Goal: Transaction & Acquisition: Purchase product/service

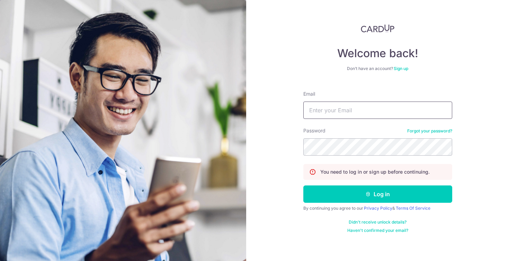
type input "[EMAIL_ADDRESS][DOMAIN_NAME]"
click at [377, 194] on button "Log in" at bounding box center [377, 193] width 149 height 17
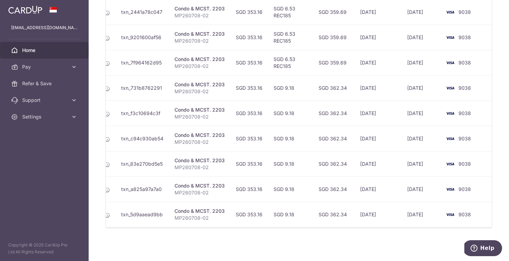
scroll to position [0, 78]
click at [28, 70] on link "Pay" at bounding box center [44, 67] width 89 height 17
click at [30, 51] on span "Home" at bounding box center [45, 50] width 46 height 7
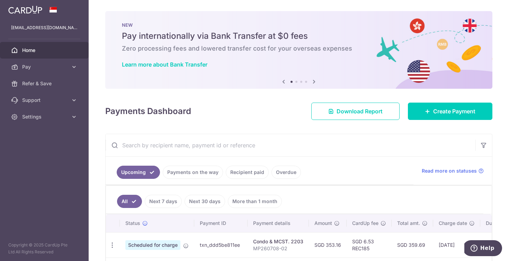
click at [27, 8] on img at bounding box center [25, 10] width 34 height 8
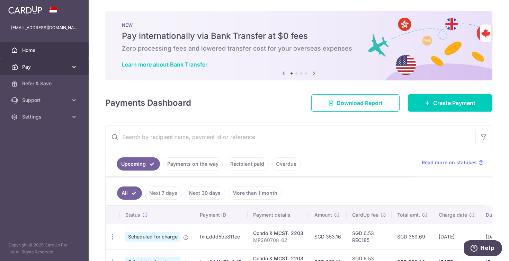
click at [77, 64] on icon at bounding box center [74, 66] width 7 height 7
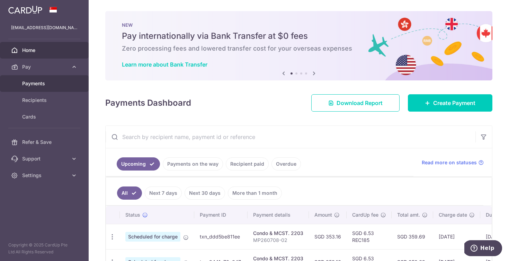
click at [33, 85] on span "Payments" at bounding box center [45, 83] width 46 height 7
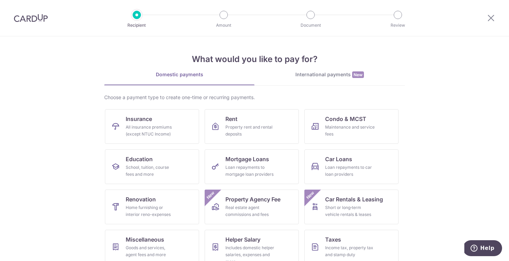
click at [324, 75] on div "International payments New" at bounding box center [329, 74] width 150 height 7
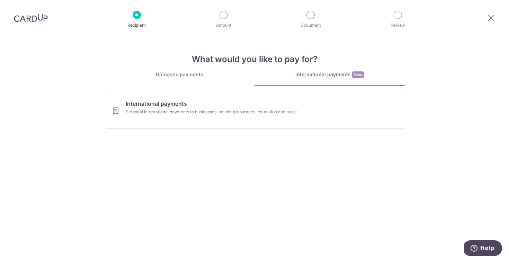
click at [180, 75] on div "Domestic payments" at bounding box center [179, 74] width 150 height 7
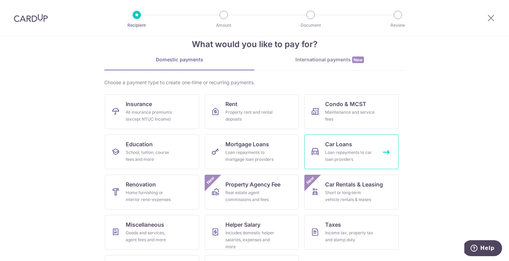
scroll to position [25, 0]
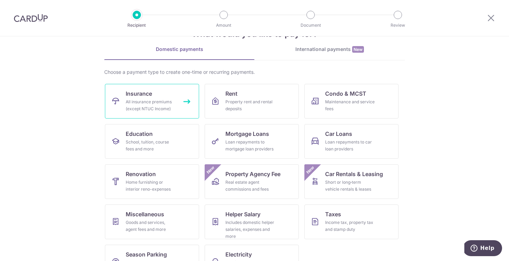
click at [141, 100] on div "All insurance premiums (except NTUC Income)" at bounding box center [151, 105] width 50 height 14
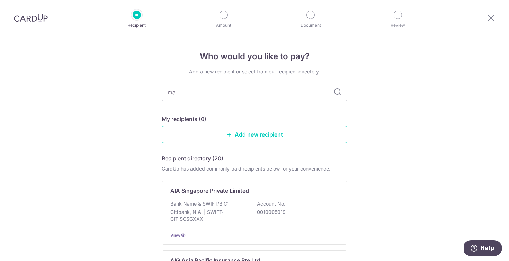
type input "man"
type input "manu"
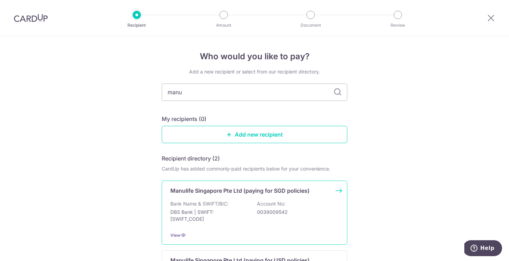
click at [244, 211] on p "DBS Bank | SWIFT: [SWIFT_CODE]" at bounding box center [209, 215] width 78 height 14
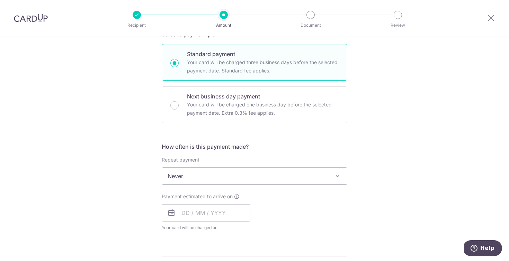
scroll to position [168, 0]
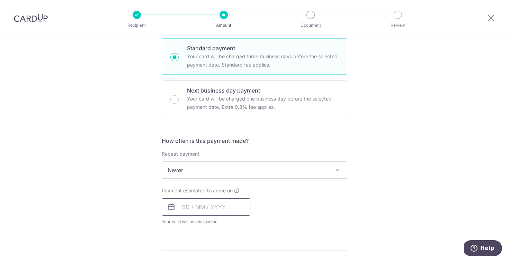
click at [184, 205] on input "text" at bounding box center [206, 206] width 89 height 17
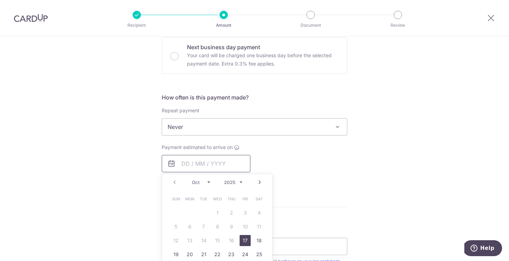
scroll to position [219, 0]
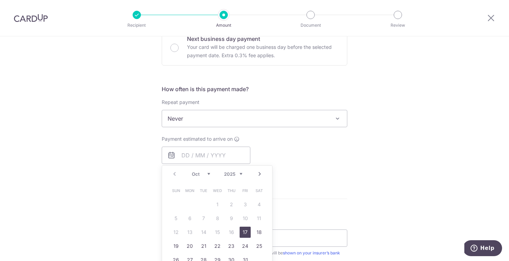
click at [260, 172] on link "Next" at bounding box center [259, 174] width 8 height 8
click at [187, 204] on link "1" at bounding box center [189, 204] width 11 height 11
type input "01/12/2025"
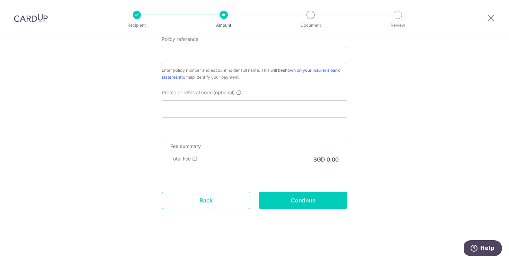
scroll to position [430, 0]
click at [330, 161] on p "SGD 0.00" at bounding box center [325, 159] width 25 height 8
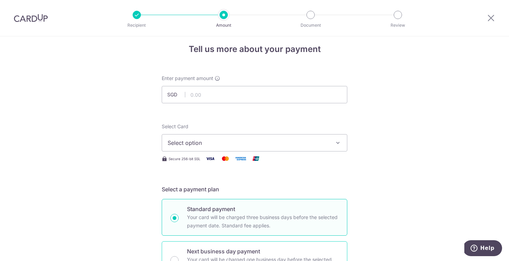
scroll to position [6, 0]
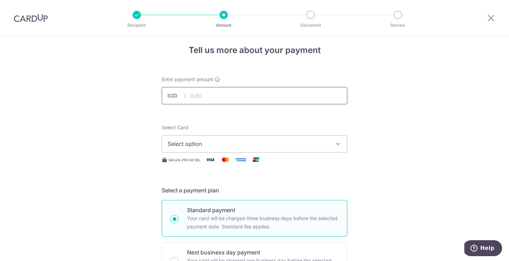
click at [217, 96] on input "text" at bounding box center [255, 95] width 186 height 17
type input "12,000.00"
click at [340, 145] on icon "button" at bounding box center [337, 143] width 7 height 7
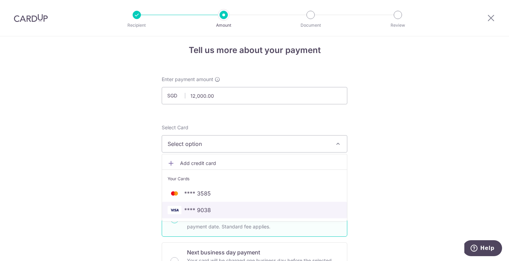
click at [212, 207] on span "**** 9038" at bounding box center [255, 210] width 174 height 8
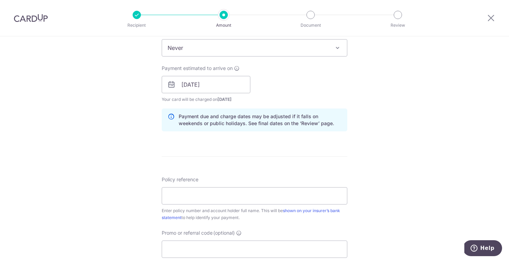
scroll to position [309, 0]
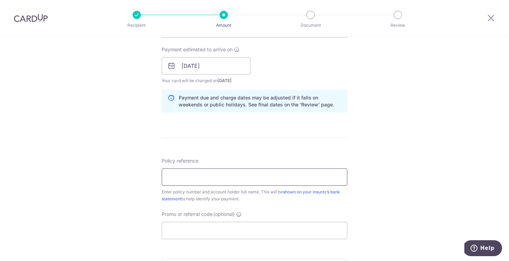
click at [213, 182] on input "Policy reference" at bounding box center [255, 176] width 186 height 17
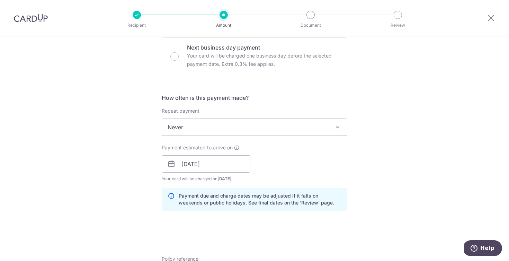
scroll to position [210, 0]
type input "9874567990"
click at [338, 127] on span at bounding box center [337, 127] width 8 height 8
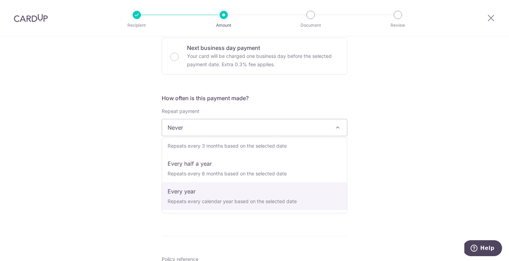
scroll to position [97, 0]
select select "6"
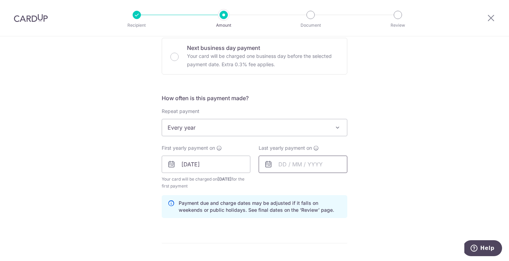
click at [284, 165] on input "text" at bounding box center [303, 163] width 89 height 17
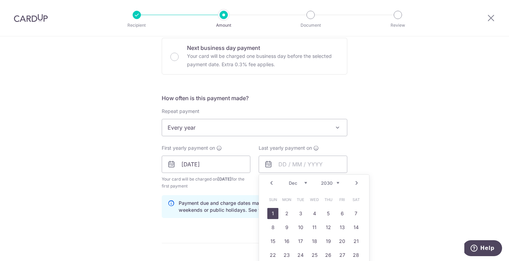
click at [271, 214] on link "1" at bounding box center [272, 213] width 11 height 11
type input "01/12/2030"
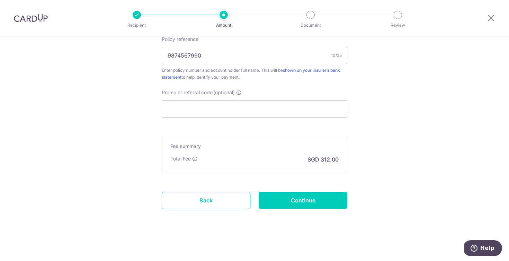
scroll to position [437, 0]
click at [315, 116] on input "Promo or referral code (optional)" at bounding box center [255, 108] width 186 height 17
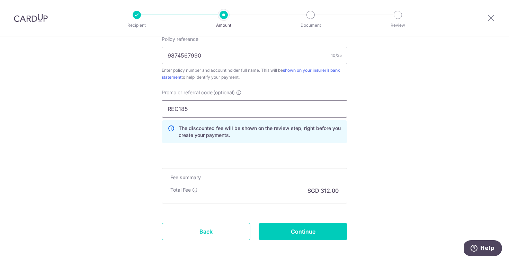
type input "REC185"
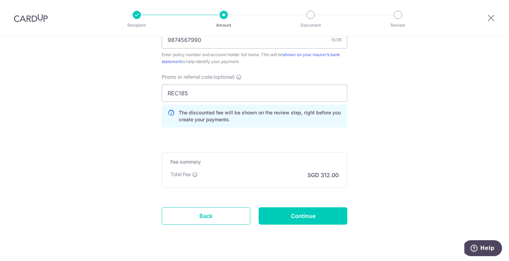
scroll to position [459, 0]
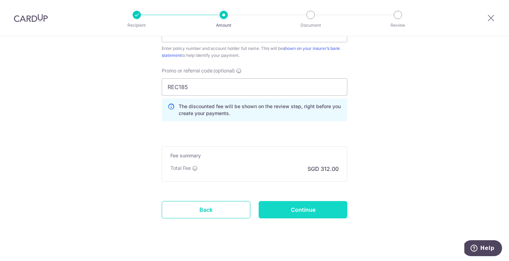
click at [322, 207] on input "Continue" at bounding box center [303, 209] width 89 height 17
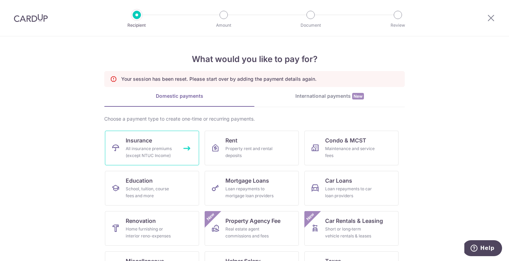
click at [169, 153] on div "All insurance premiums (except NTUC Income)" at bounding box center [151, 152] width 50 height 14
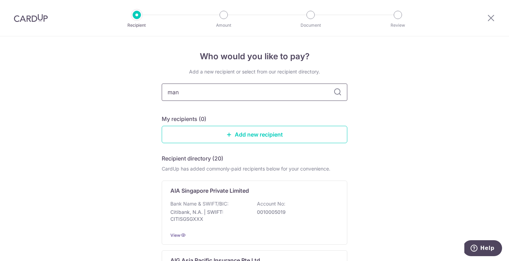
type input "manu"
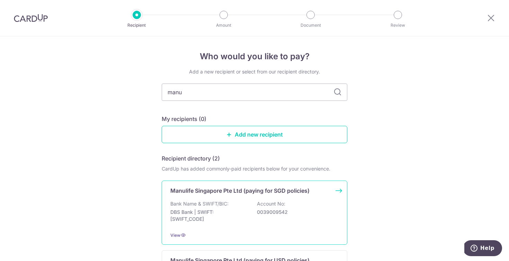
click at [216, 190] on p "Manulife Singapore Pte Ltd (paying for SGD policies)" at bounding box center [239, 190] width 139 height 8
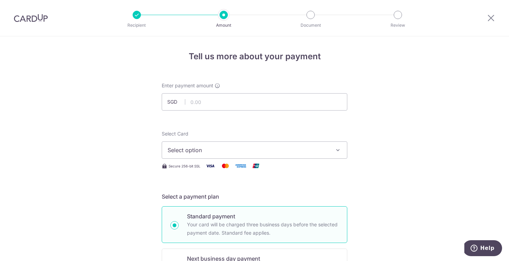
click at [332, 150] on button "Select option" at bounding box center [255, 149] width 186 height 17
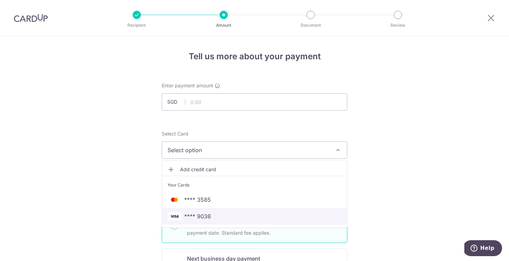
click at [207, 217] on span "**** 9038" at bounding box center [197, 216] width 27 height 8
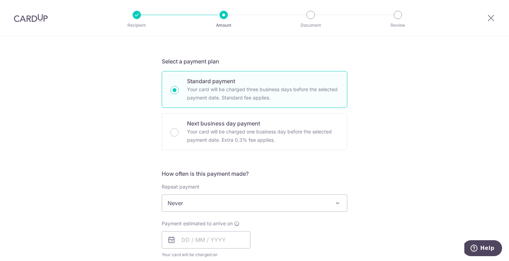
scroll to position [137, 0]
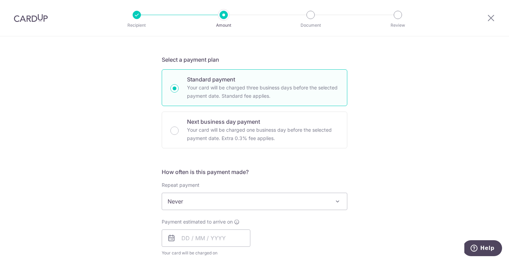
click at [340, 199] on span at bounding box center [337, 201] width 8 height 8
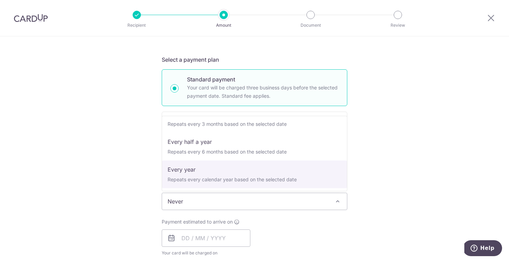
scroll to position [97, 0]
select select "6"
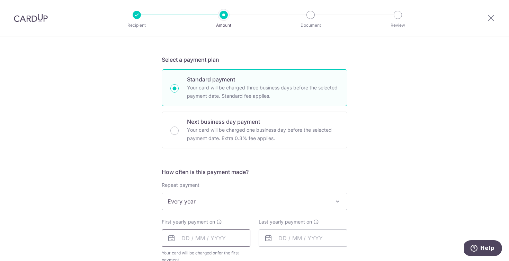
click at [185, 239] on input "text" at bounding box center [206, 237] width 89 height 17
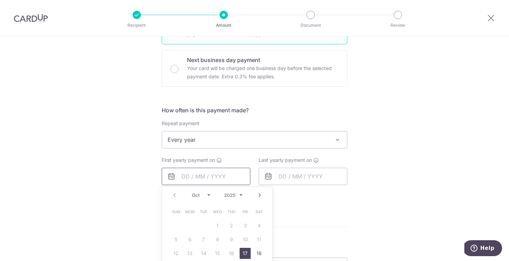
scroll to position [233, 0]
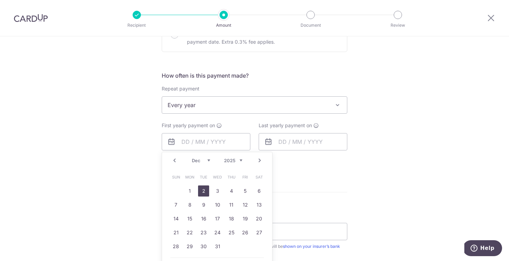
click at [199, 190] on link "2" at bounding box center [203, 190] width 11 height 11
type input "[DATE]"
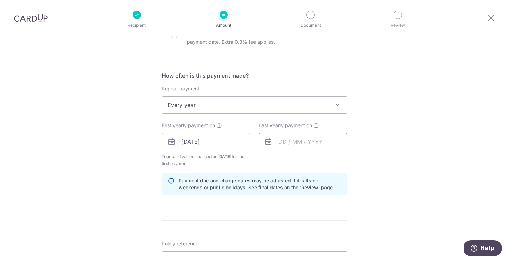
click at [287, 143] on input "text" at bounding box center [303, 141] width 89 height 17
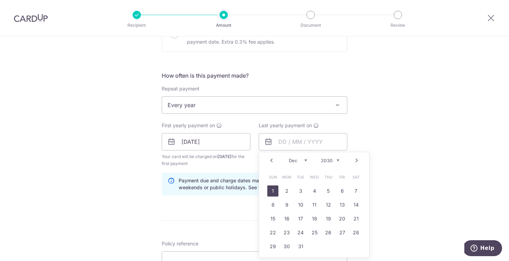
click at [275, 191] on link "1" at bounding box center [272, 190] width 11 height 11
type input "01/12/2030"
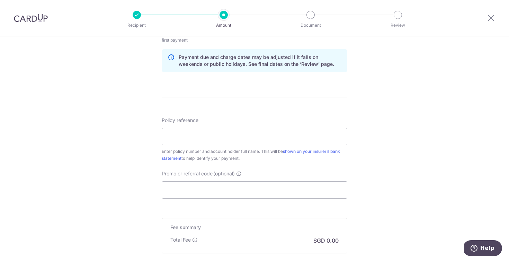
scroll to position [358, 0]
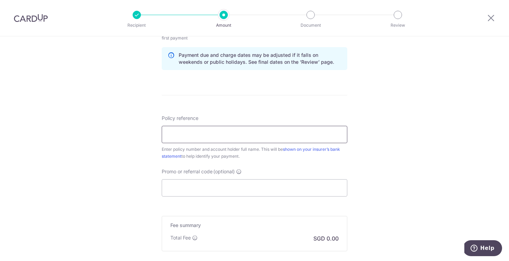
click at [289, 137] on input "Policy reference" at bounding box center [255, 134] width 186 height 17
type input "9878986564464"
click at [255, 185] on input "Promo or referral code (optional)" at bounding box center [255, 187] width 186 height 17
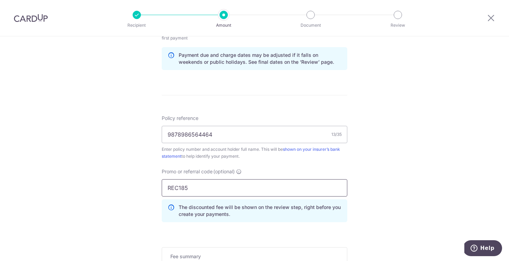
type input "REC185"
click at [384, 195] on div "Tell us more about your payment Enter payment amount SGD Select Card **** 9038 …" at bounding box center [254, 24] width 509 height 693
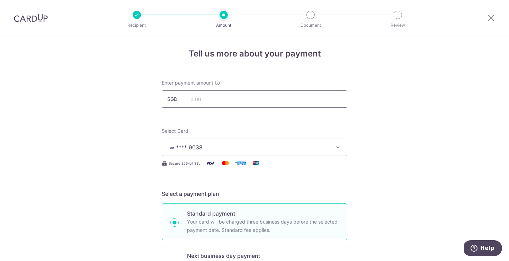
scroll to position [2, 0]
click at [201, 100] on input "text" at bounding box center [255, 99] width 186 height 17
type input "12,000.00"
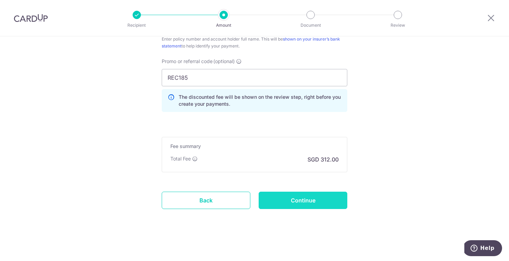
scroll to position [468, 0]
click at [311, 201] on input "Continue" at bounding box center [303, 199] width 89 height 17
